Goal: Check status: Check status

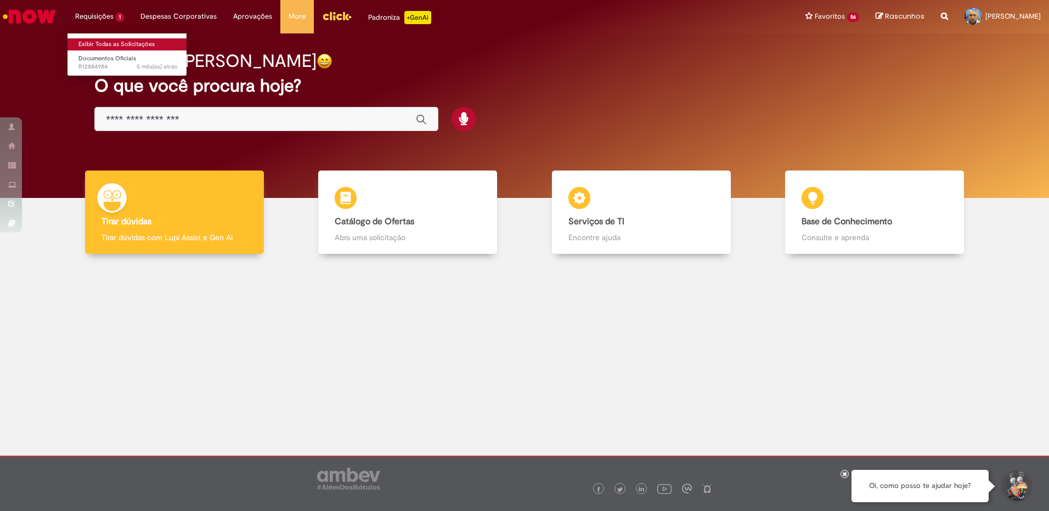
click at [105, 41] on link "Exibir Todas as Solicitações" at bounding box center [127, 44] width 121 height 12
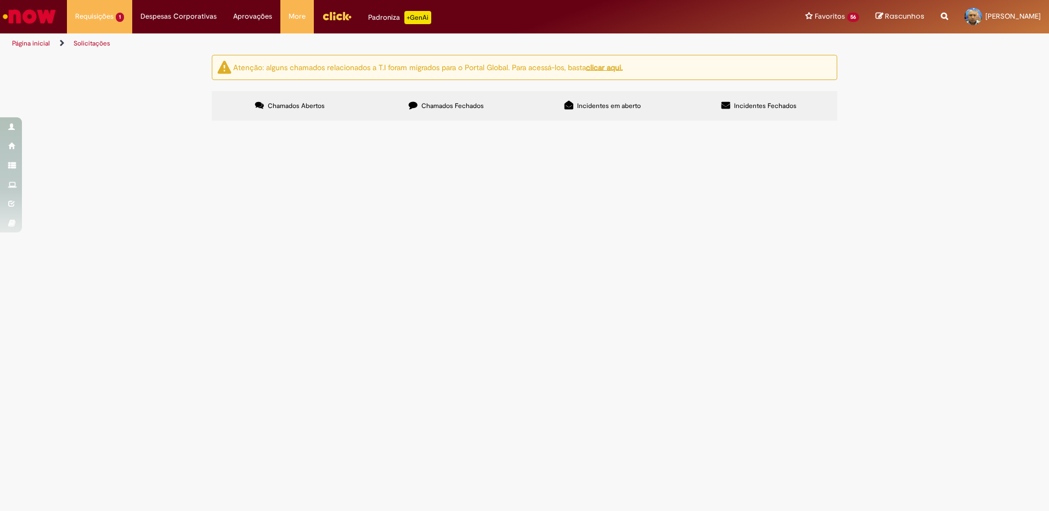
click at [449, 104] on span "Chamados Fechados" at bounding box center [452, 105] width 63 height 9
click at [0, 0] on icon at bounding box center [0, 0] width 0 height 0
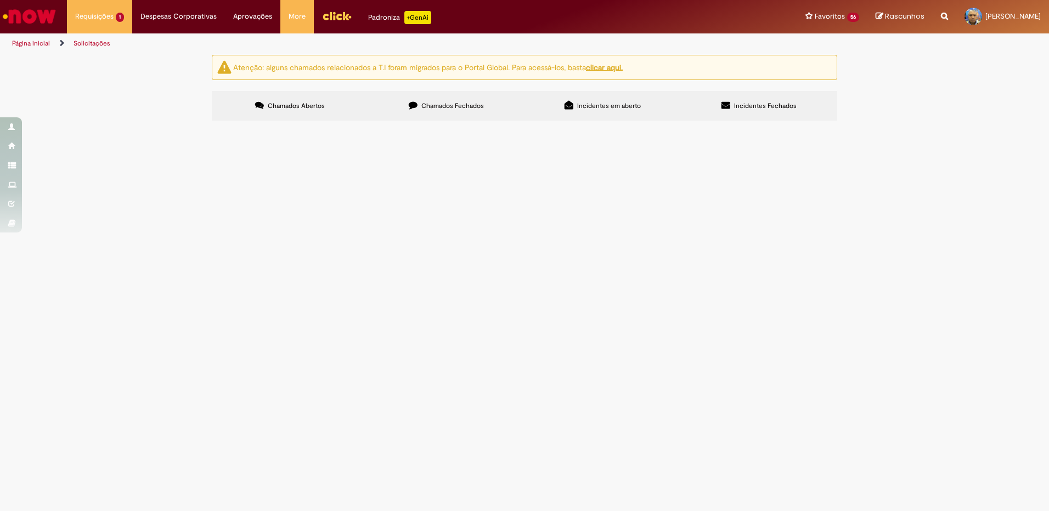
scroll to position [399, 0]
click at [0, 0] on icon at bounding box center [0, 0] width 0 height 0
click at [0, 0] on link at bounding box center [0, 0] width 0 height 0
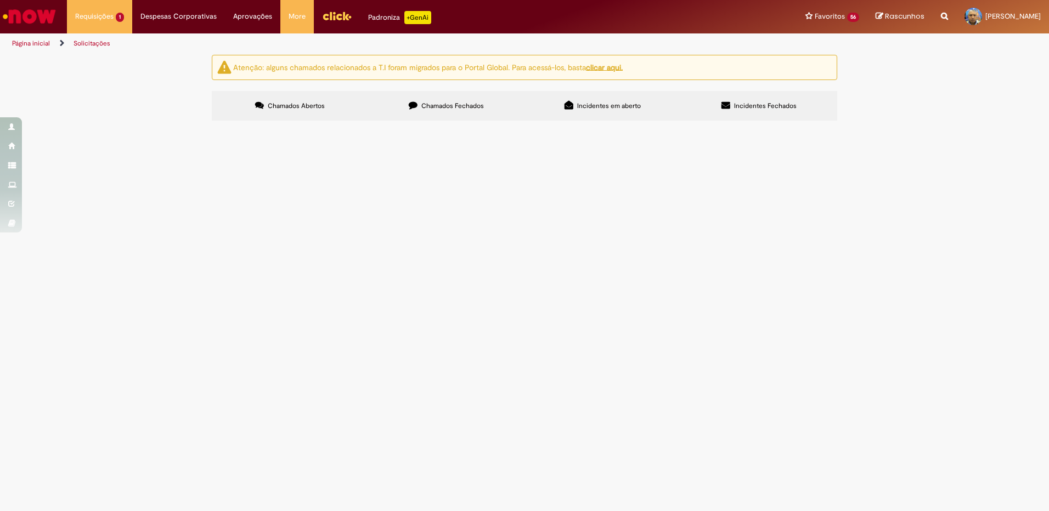
click at [0, 0] on span "CESTA PARA AFASTADOS CONFORME ACT" at bounding box center [0, 0] width 0 height 0
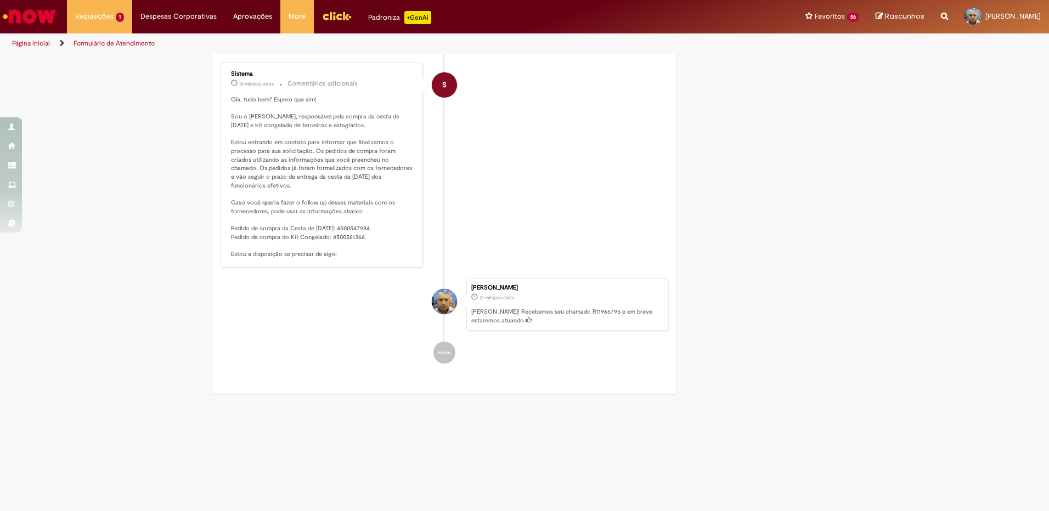
scroll to position [468, 0]
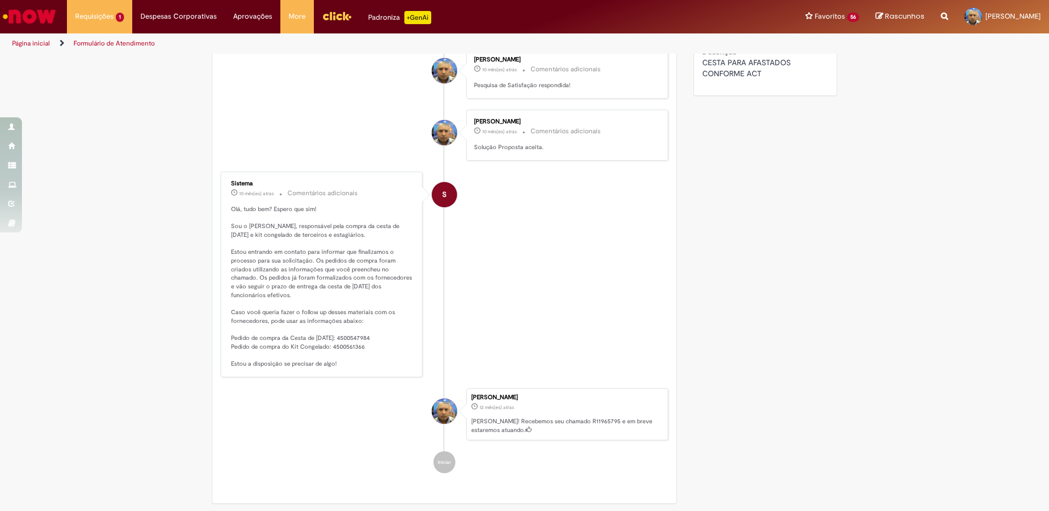
click at [347, 444] on ul "S Sistema 7 mês(es) atrás 7 meses atrás Comentários adicionais Prezado, usuário…" at bounding box center [444, 84] width 448 height 802
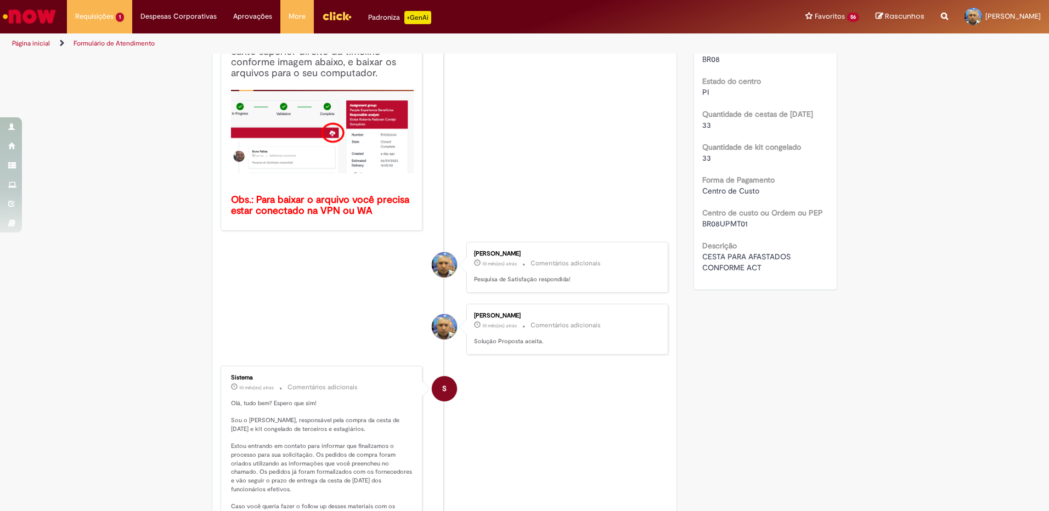
scroll to position [0, 0]
